Goal: Task Accomplishment & Management: Manage account settings

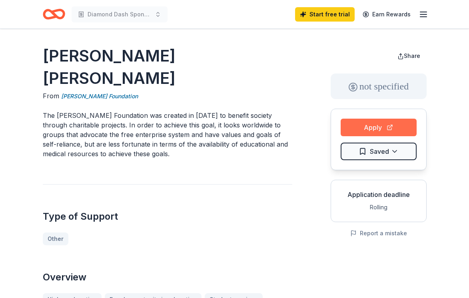
click at [377, 129] on button "Apply" at bounding box center [378, 128] width 76 height 18
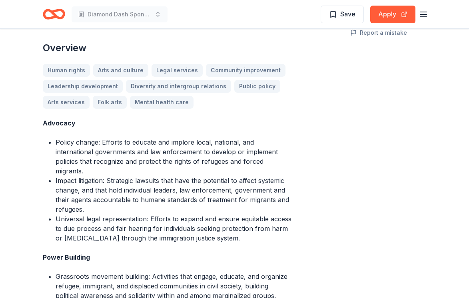
scroll to position [199, 0]
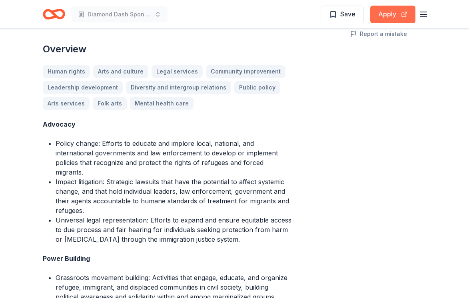
click at [378, 16] on button "Apply" at bounding box center [392, 15] width 45 height 18
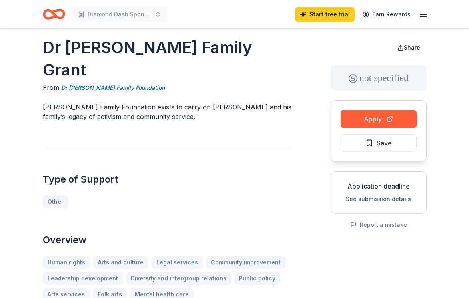
scroll to position [0, 0]
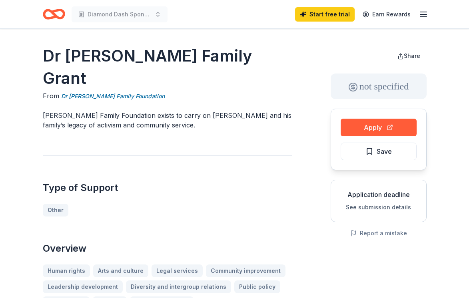
click at [421, 13] on icon "button" at bounding box center [423, 15] width 10 height 10
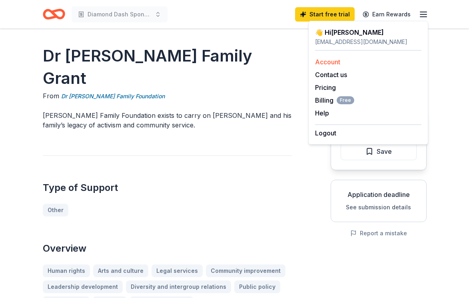
click at [334, 64] on link "Account" at bounding box center [327, 62] width 25 height 8
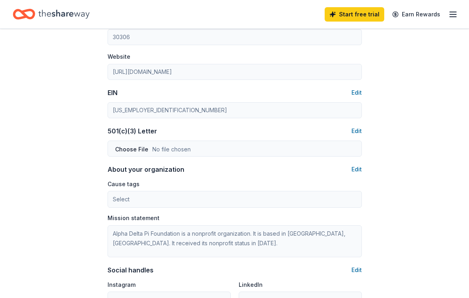
scroll to position [345, 0]
